Goal: Task Accomplishment & Management: Manage account settings

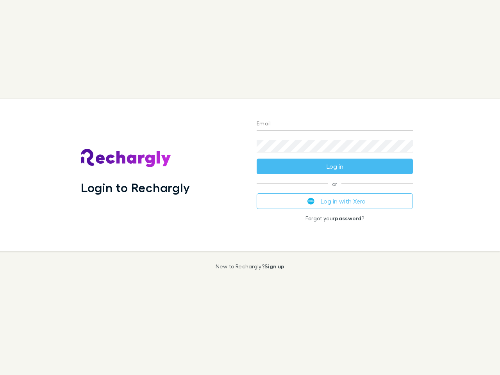
click at [250, 188] on div "Login to Rechargly" at bounding box center [163, 175] width 176 height 152
click at [335, 124] on input "Email" at bounding box center [335, 124] width 156 height 13
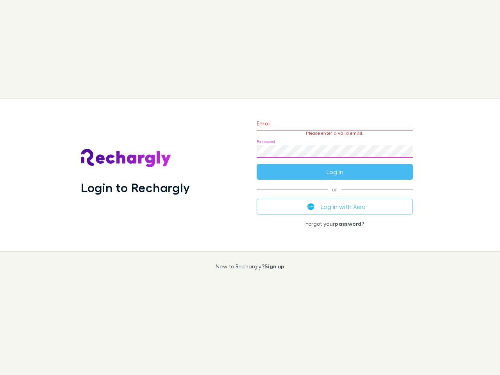
click at [335, 166] on form "Email Please enter a valid email. Password Log in" at bounding box center [335, 146] width 156 height 68
click at [335, 201] on div "Email Please enter a valid email. Password Log in or Log in with Xero Forgot yo…" at bounding box center [334, 175] width 169 height 152
